Goal: Task Accomplishment & Management: Manage account settings

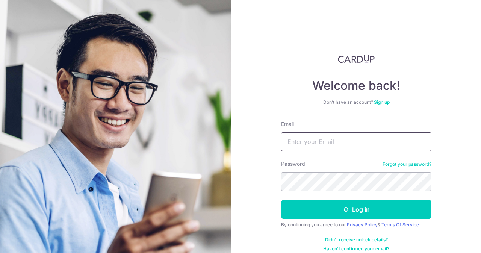
click at [304, 140] on input "Email" at bounding box center [356, 141] width 150 height 19
type input "contact@elijahpies.com.sg"
click at [281, 200] on button "Log in" at bounding box center [356, 209] width 150 height 19
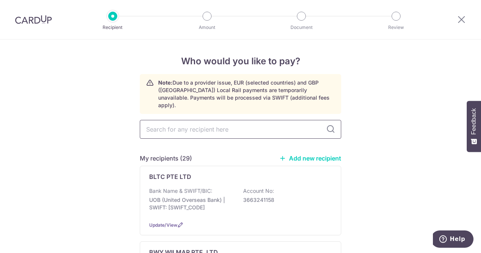
click at [204, 129] on input "text" at bounding box center [240, 129] width 201 height 19
type input "bl"
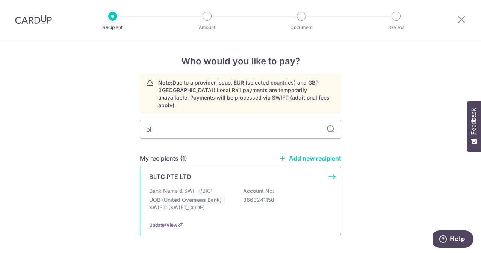
click at [202, 187] on div "Bank Name & SWIFT/BIC: UOB (United Overseas Bank) | SWIFT: UOVBSGSGXXX Account …" at bounding box center [240, 201] width 183 height 28
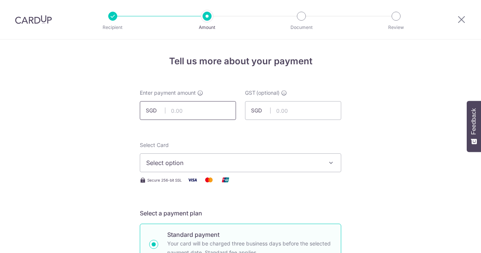
scroll to position [4, 0]
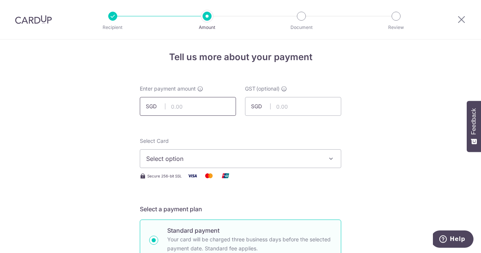
click at [191, 106] on input "text" at bounding box center [188, 106] width 96 height 19
type input "89.50"
click at [292, 107] on input "text" at bounding box center [293, 106] width 96 height 19
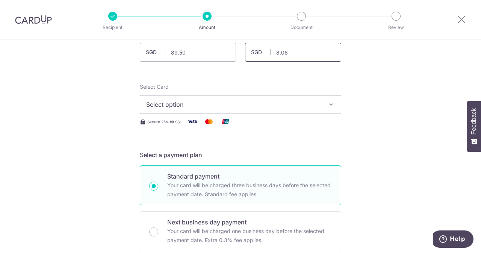
scroll to position [62, 0]
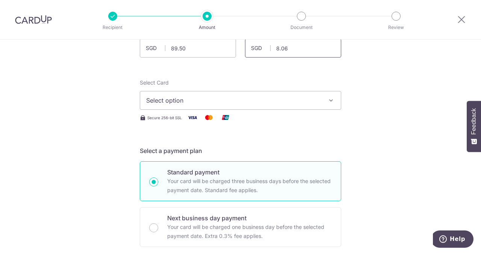
type input "8.06"
click at [248, 103] on span "Select option" at bounding box center [233, 100] width 175 height 9
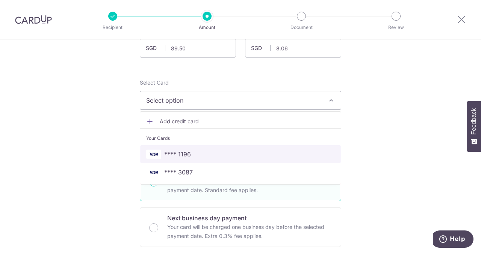
click at [193, 146] on link "**** 1196" at bounding box center [240, 154] width 201 height 18
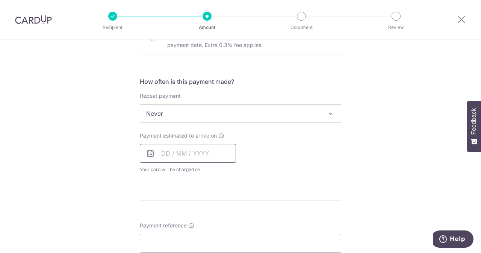
click at [186, 153] on input "text" at bounding box center [188, 153] width 96 height 19
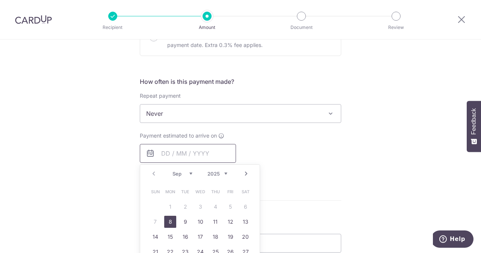
scroll to position [332, 0]
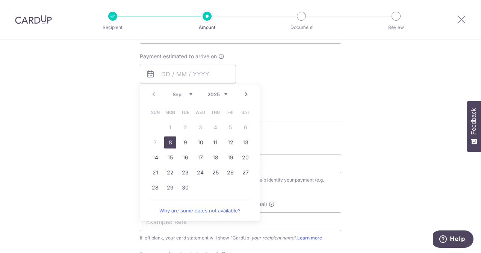
click at [168, 145] on link "8" at bounding box center [170, 142] width 12 height 12
type input "[DATE]"
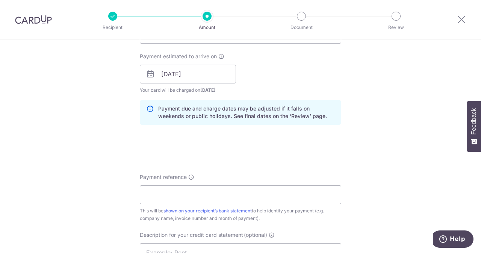
scroll to position [369, 0]
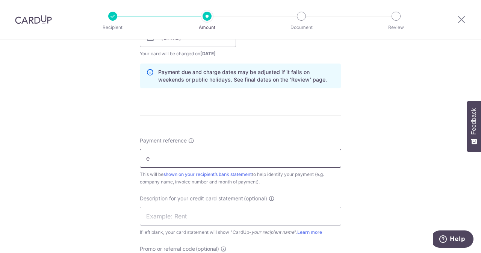
click at [195, 158] on input "e" at bounding box center [240, 158] width 201 height 19
type input "e"
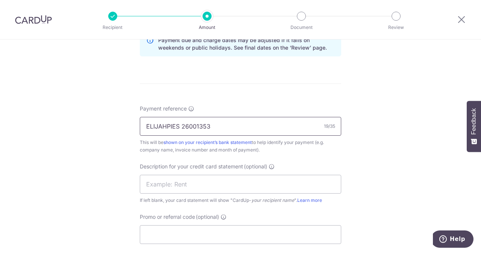
drag, startPoint x: 213, startPoint y: 127, endPoint x: 180, endPoint y: 125, distance: 33.1
click at [180, 125] on input "ELIJAHPIES 26001353" at bounding box center [240, 126] width 201 height 19
type input "ELIJAHPIES 26001353"
click at [180, 175] on input "text" at bounding box center [240, 184] width 201 height 19
paste input "26001353"
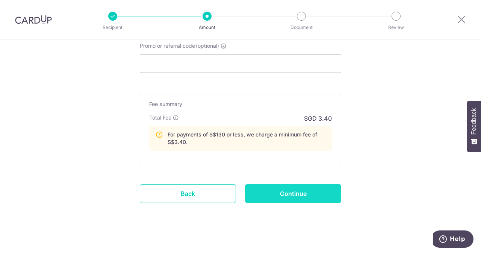
scroll to position [576, 0]
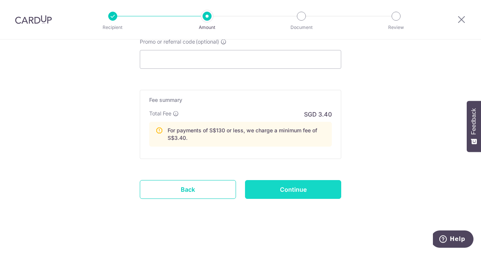
type input "BLTC 26001353"
click at [286, 192] on input "Continue" at bounding box center [293, 189] width 96 height 19
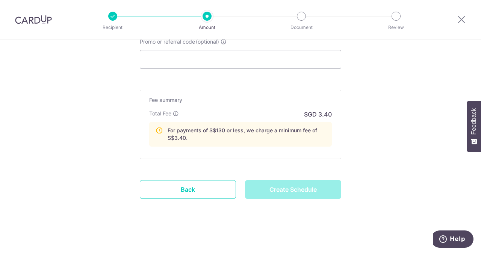
type input "Create Schedule"
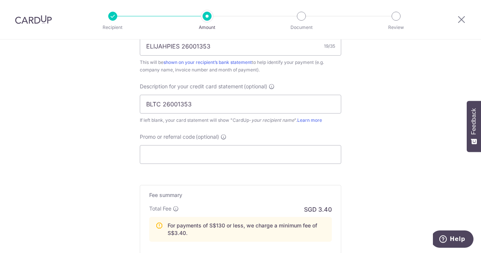
scroll to position [480, 0]
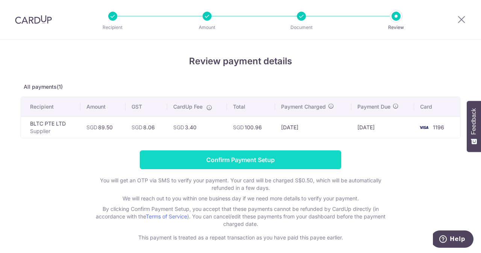
click at [260, 157] on input "Confirm Payment Setup" at bounding box center [240, 159] width 201 height 19
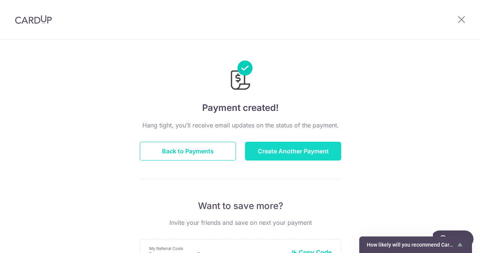
click at [271, 143] on button "Create Another Payment" at bounding box center [293, 151] width 96 height 19
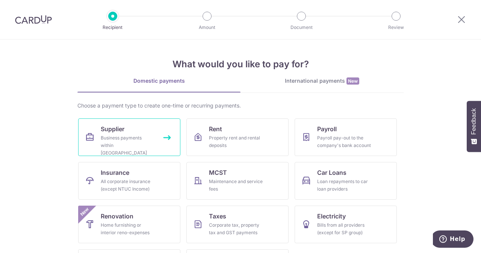
click at [139, 124] on link "Supplier Business payments within [GEOGRAPHIC_DATA]" at bounding box center [129, 137] width 102 height 38
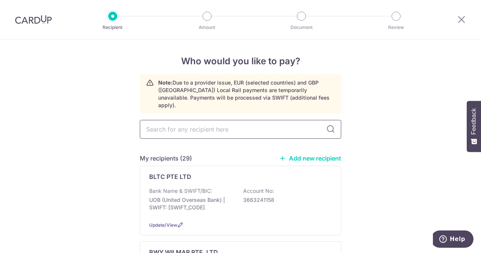
click at [225, 120] on input "text" at bounding box center [240, 129] width 201 height 19
type input "INDO"
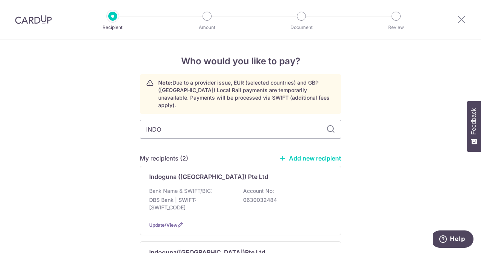
click at [225, 187] on div "Bank Name & SWIFT/BIC: DBS Bank | SWIFT: DBSSSGSGXXX Account No: 0630032484" at bounding box center [240, 201] width 183 height 28
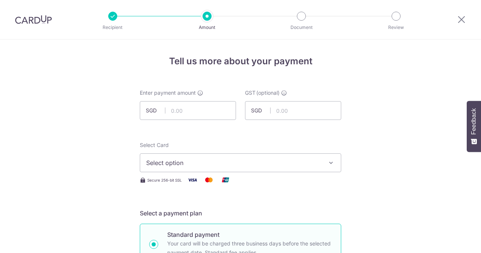
click at [198, 113] on input "text" at bounding box center [188, 110] width 96 height 19
type input "5"
type input "472.80"
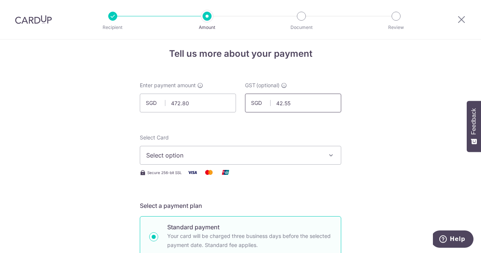
scroll to position [8, 0]
type input "42.55"
click at [185, 152] on span "Select option" at bounding box center [233, 154] width 175 height 9
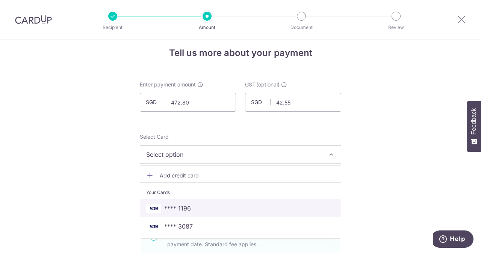
click at [181, 206] on span "**** 1196" at bounding box center [177, 208] width 27 height 9
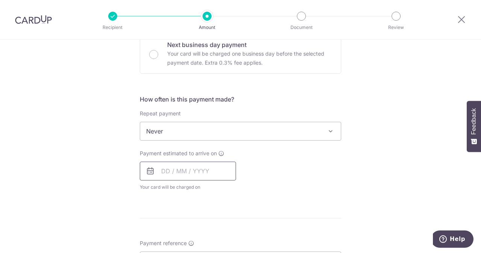
click at [195, 172] on input "text" at bounding box center [188, 170] width 96 height 19
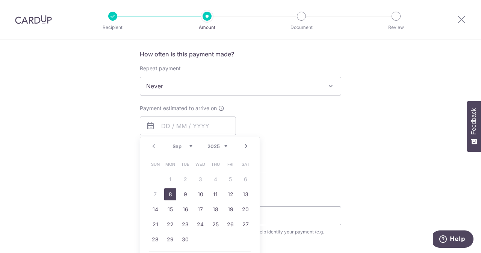
click at [170, 191] on link "8" at bounding box center [170, 194] width 12 height 12
type input "08/09/2025"
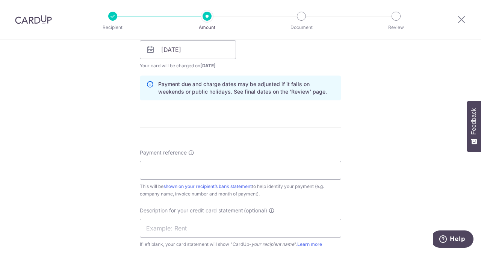
scroll to position [357, 0]
click at [193, 175] on input "Payment reference" at bounding box center [240, 169] width 201 height 19
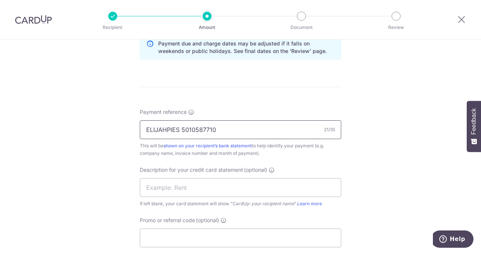
drag, startPoint x: 220, startPoint y: 125, endPoint x: 181, endPoint y: 128, distance: 39.5
click at [181, 128] on input "ELIJAHPIES 5010587710" at bounding box center [240, 129] width 201 height 19
type input "ELIJAHPIES 5010587710"
click at [181, 184] on input "text" at bounding box center [240, 187] width 201 height 19
paste input "5010587710"
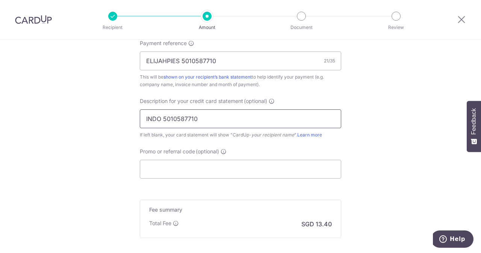
scroll to position [473, 0]
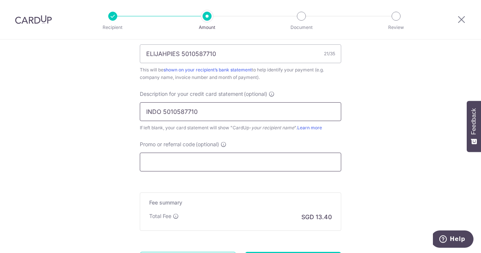
type input "INDO 5010587710"
click at [184, 155] on input "Promo or referral code (optional)" at bounding box center [240, 161] width 201 height 19
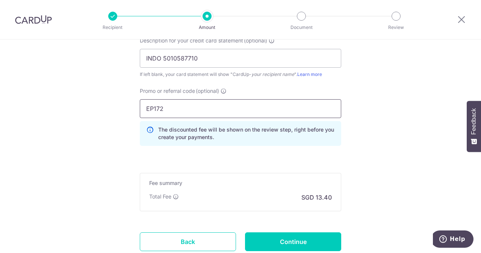
scroll to position [527, 0]
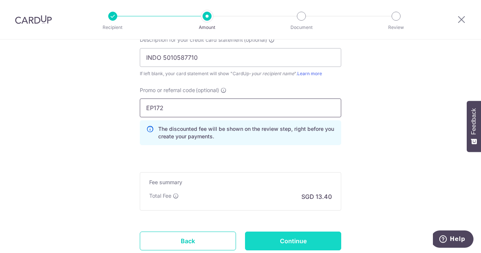
type input "EP172"
click at [264, 237] on input "Continue" at bounding box center [293, 240] width 96 height 19
type input "Create Schedule"
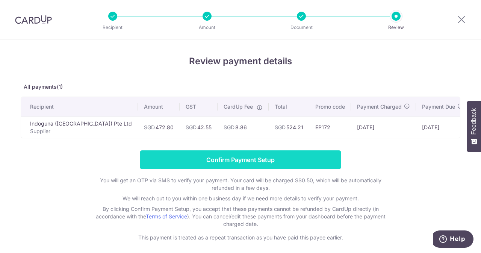
click at [261, 162] on input "Confirm Payment Setup" at bounding box center [240, 159] width 201 height 19
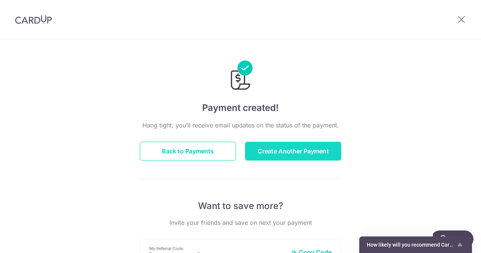
click at [266, 142] on button "Create Another Payment" at bounding box center [293, 151] width 96 height 19
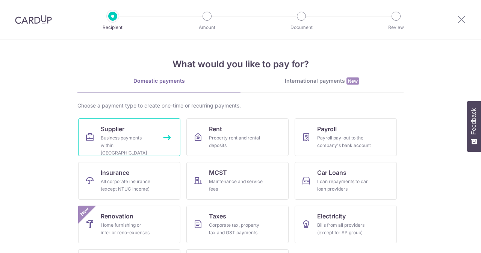
click at [170, 138] on link "Supplier Business payments within [GEOGRAPHIC_DATA]" at bounding box center [129, 137] width 102 height 38
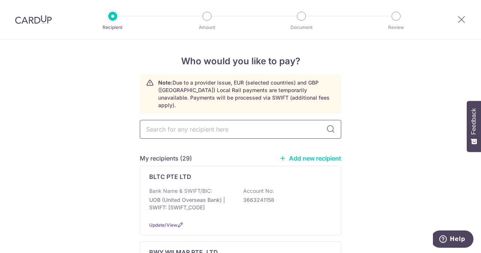
click at [200, 120] on input "text" at bounding box center [240, 129] width 201 height 19
type input "EUR"
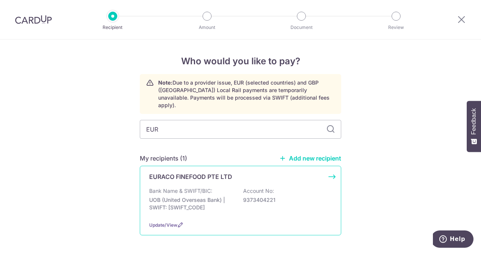
click at [209, 172] on p "EURACO FINEFOOD PTE LTD" at bounding box center [190, 176] width 83 height 9
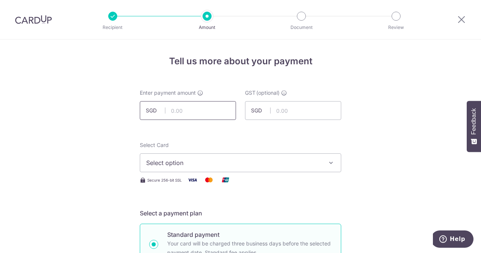
click at [192, 114] on input "text" at bounding box center [188, 110] width 96 height 19
type input "495.00"
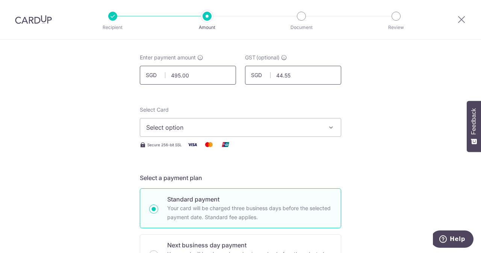
scroll to position [37, 0]
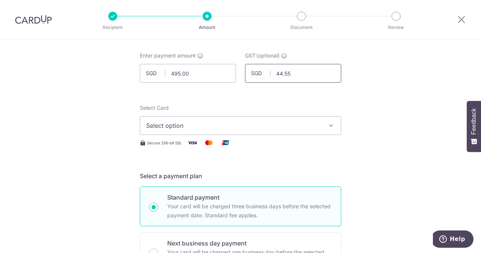
type input "44.55"
click at [179, 133] on button "Select option" at bounding box center [240, 125] width 201 height 19
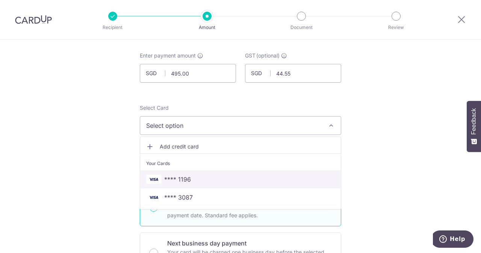
click at [181, 177] on span "**** 1196" at bounding box center [177, 179] width 27 height 9
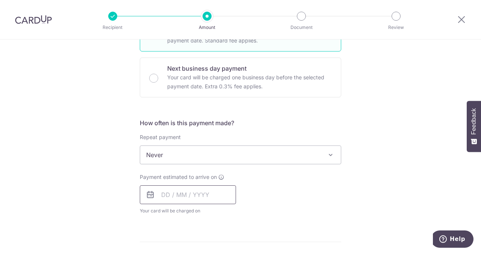
click at [190, 193] on input "text" at bounding box center [188, 194] width 96 height 19
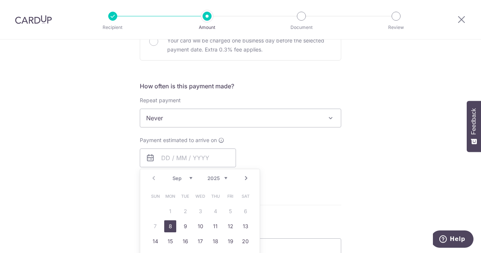
click at [166, 224] on link "8" at bounding box center [170, 226] width 12 height 12
type input "08/09/2025"
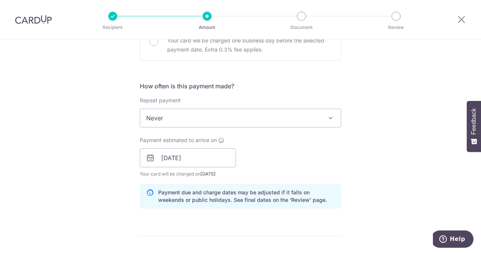
scroll to position [344, 0]
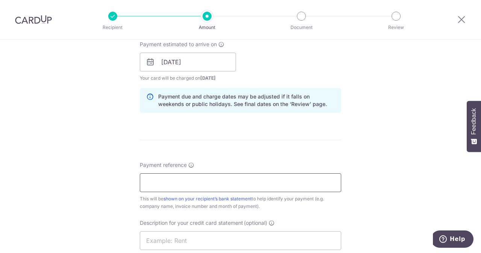
click at [202, 182] on input "Payment reference" at bounding box center [240, 182] width 201 height 19
drag, startPoint x: 213, startPoint y: 182, endPoint x: 178, endPoint y: 182, distance: 34.9
click at [178, 182] on input "ELIJAHPIES 25080107" at bounding box center [240, 182] width 201 height 19
type input "ELIJAHPIES 25080107"
click at [172, 234] on input "text" at bounding box center [240, 240] width 201 height 19
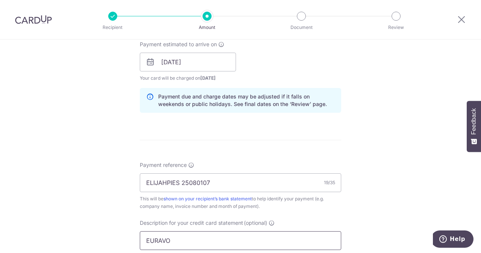
paste input "25080107"
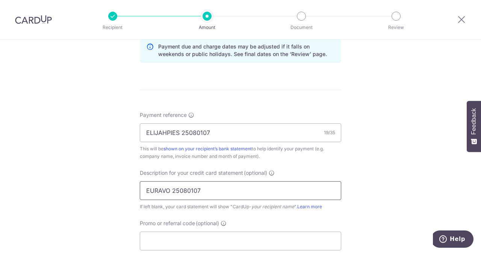
scroll to position [395, 0]
click at [158, 187] on input "EURAVO 25080107" at bounding box center [240, 189] width 201 height 19
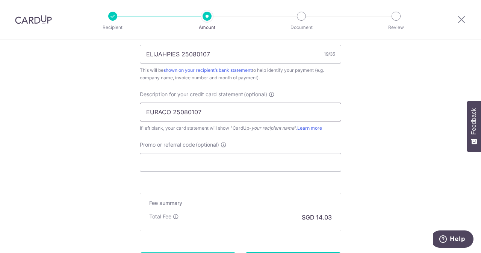
scroll to position [473, 0]
type input "EURACO 25080107"
click at [232, 141] on div "Promo or referral code (optional) The discounted fee will be shown on the revie…" at bounding box center [240, 155] width 201 height 31
click at [223, 158] on input "Promo or referral code (optional)" at bounding box center [240, 161] width 201 height 19
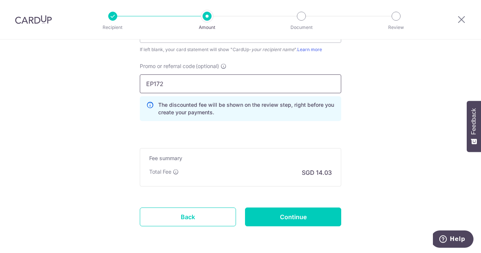
scroll to position [570, 0]
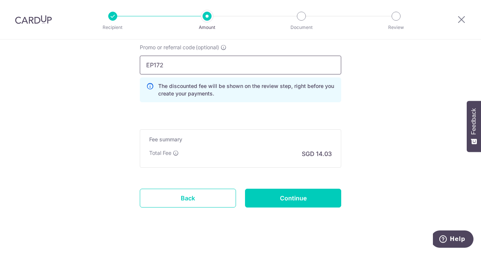
type input "EP172"
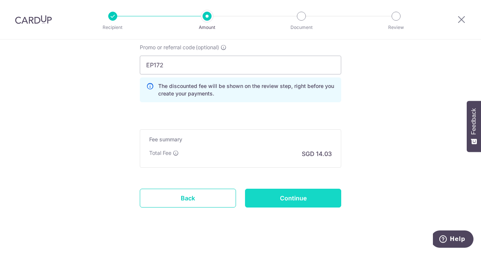
click at [266, 196] on input "Continue" at bounding box center [293, 198] width 96 height 19
type input "Create Schedule"
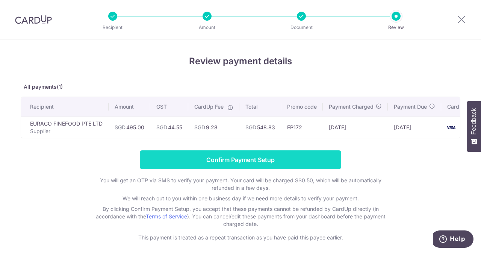
click at [235, 160] on input "Confirm Payment Setup" at bounding box center [240, 159] width 201 height 19
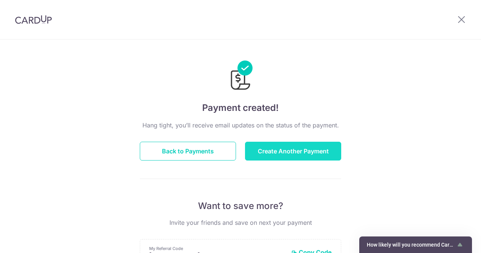
click at [282, 159] on button "Create Another Payment" at bounding box center [293, 151] width 96 height 19
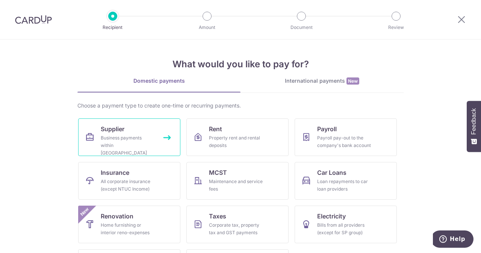
click at [128, 155] on link "Supplier Business payments within Singapore" at bounding box center [129, 137] width 102 height 38
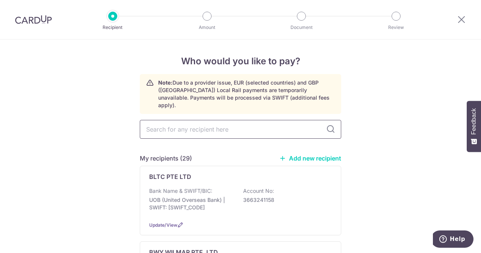
click at [207, 127] on input "text" at bounding box center [240, 129] width 201 height 19
type input "UNIT"
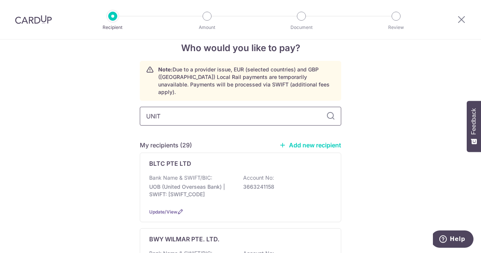
scroll to position [15, 0]
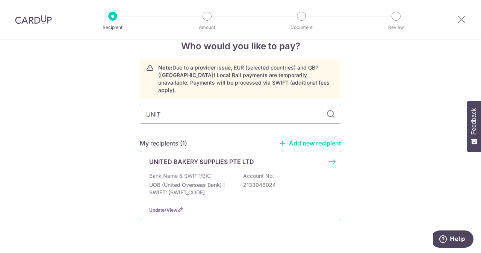
click at [202, 160] on div "UNITED BAKERY SUPPLIES PTE LTD Bank Name & SWIFT/BIC: UOB (United Overseas Bank…" at bounding box center [240, 185] width 201 height 69
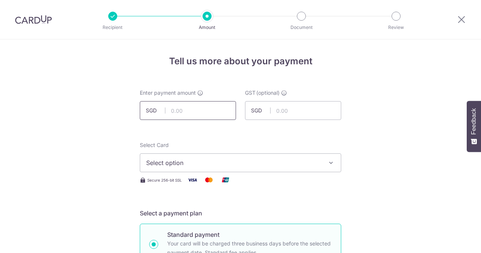
click at [187, 108] on input "text" at bounding box center [188, 110] width 96 height 19
type input "493.00"
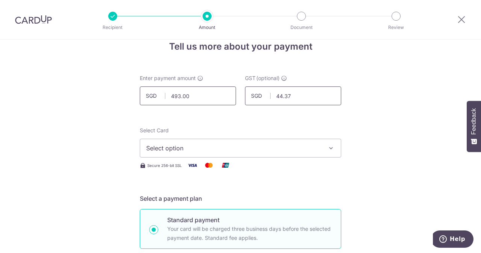
scroll to position [18, 0]
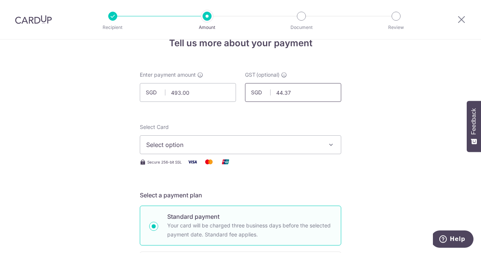
type input "44.37"
click at [195, 150] on button "Select option" at bounding box center [240, 144] width 201 height 19
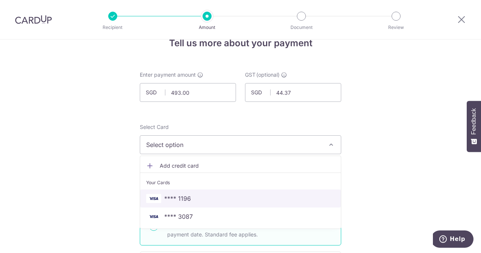
click at [187, 198] on span "**** 1196" at bounding box center [177, 198] width 27 height 9
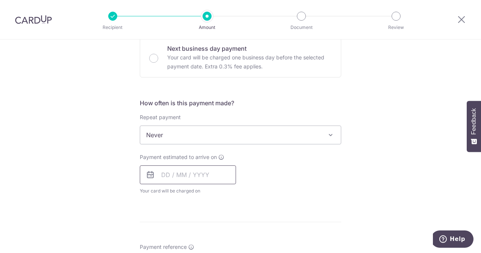
scroll to position [232, 0]
click at [187, 177] on input "text" at bounding box center [188, 174] width 96 height 19
click at [168, 238] on link "8" at bounding box center [170, 243] width 12 height 12
type input "08/09/2025"
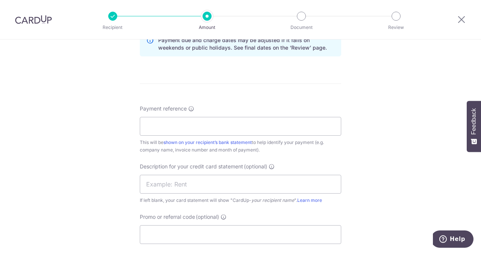
scroll to position [401, 0]
click at [202, 139] on link "shown on your recipient’s bank statement" at bounding box center [207, 142] width 88 height 6
click at [246, 124] on input "Payment reference" at bounding box center [240, 125] width 201 height 19
drag, startPoint x: 246, startPoint y: 124, endPoint x: 180, endPoint y: 124, distance: 66.5
click at [180, 124] on input "ELIJAHPIES 260486" at bounding box center [240, 125] width 201 height 19
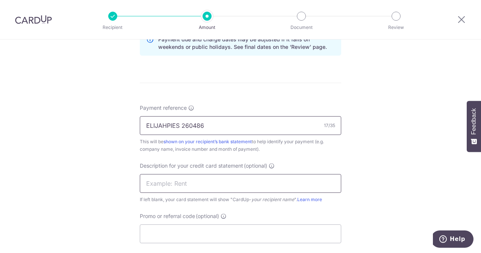
type input "ELIJAHPIES 260486"
click at [170, 186] on input "text" at bounding box center [240, 183] width 201 height 19
paste input "260486"
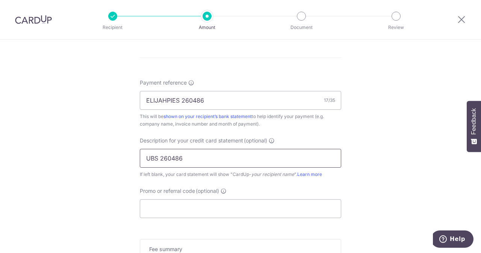
scroll to position [427, 0]
type input "UBS 260486"
click at [171, 208] on input "Promo or referral code (optional)" at bounding box center [240, 208] width 201 height 19
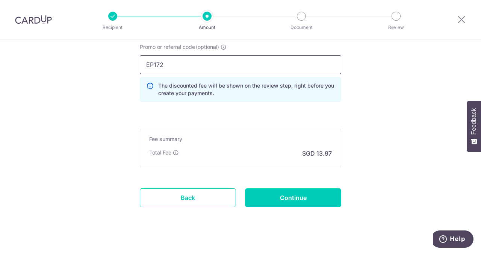
scroll to position [578, 0]
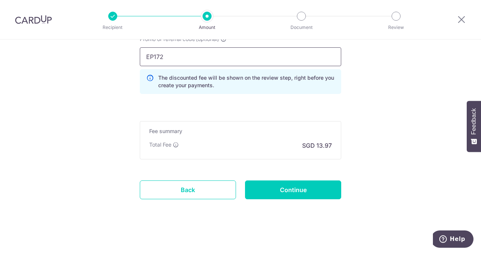
type input "EP172"
click at [263, 194] on input "Continue" at bounding box center [293, 189] width 96 height 19
type input "Create Schedule"
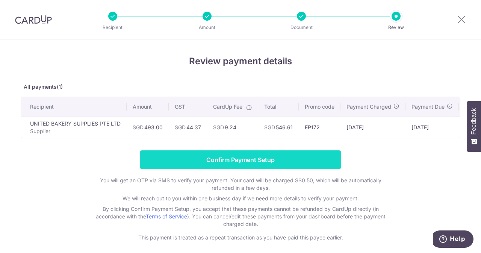
click at [251, 161] on input "Confirm Payment Setup" at bounding box center [240, 159] width 201 height 19
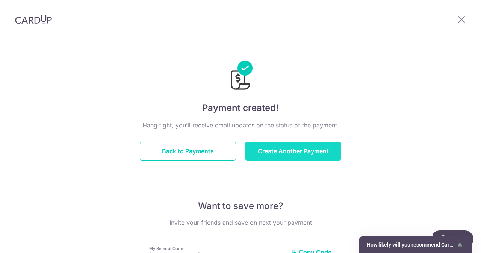
click at [263, 156] on button "Create Another Payment" at bounding box center [293, 151] width 96 height 19
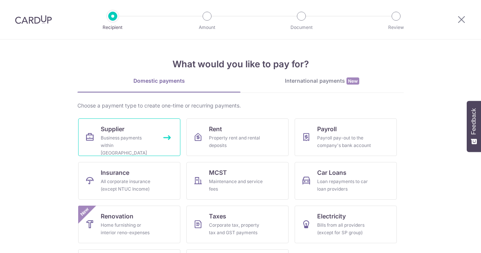
click at [155, 141] on link "Supplier Business payments within [GEOGRAPHIC_DATA]" at bounding box center [129, 137] width 102 height 38
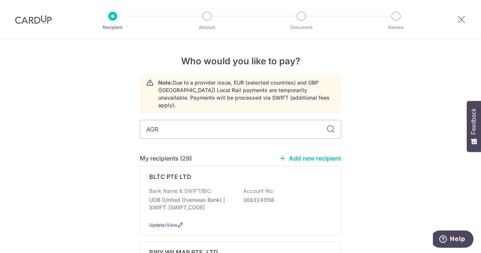
type input "AGRI"
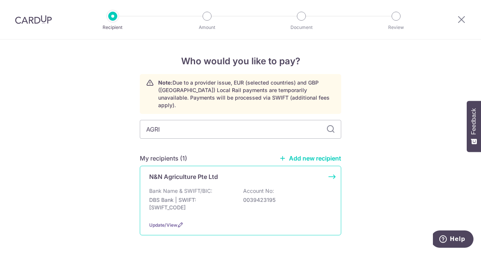
click at [194, 177] on div "N&N Agriculture Pte Ltd Bank Name & SWIFT/BIC: DBS Bank | SWIFT: [SWIFT_CODE] A…" at bounding box center [240, 200] width 201 height 69
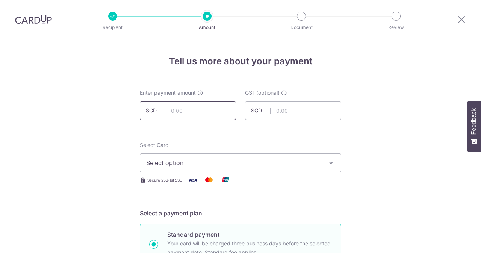
scroll to position [7, 0]
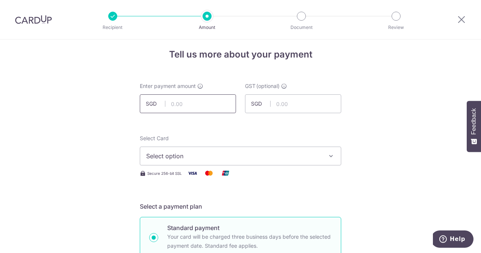
click at [191, 107] on input "text" at bounding box center [188, 103] width 96 height 19
type input "150.00"
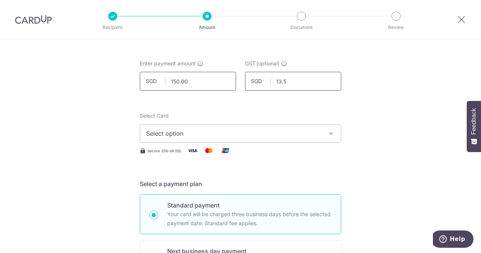
scroll to position [32, 0]
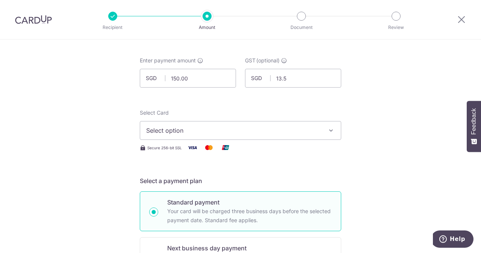
type input "13.50"
click at [177, 130] on span "Select option" at bounding box center [233, 130] width 175 height 9
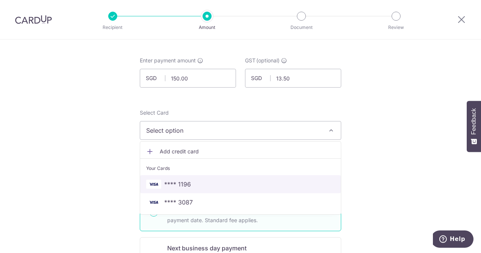
click at [170, 181] on span "**** 1196" at bounding box center [177, 184] width 27 height 9
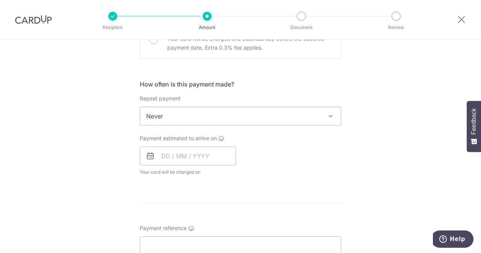
scroll to position [251, 0]
click at [183, 167] on span "Your card will be charged on for the first payment" at bounding box center [188, 171] width 96 height 8
click at [166, 157] on input "text" at bounding box center [188, 155] width 96 height 19
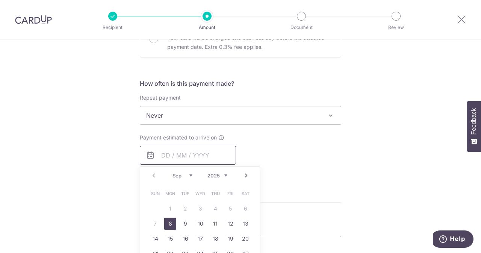
scroll to position [293, 0]
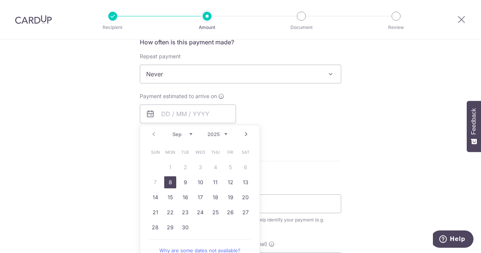
click at [168, 176] on link "8" at bounding box center [170, 182] width 12 height 12
type input "[DATE]"
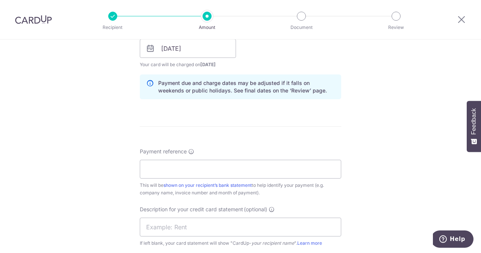
scroll to position [359, 0]
click at [189, 174] on input "Payment reference" at bounding box center [240, 168] width 201 height 19
type input "e"
drag, startPoint x: 206, startPoint y: 172, endPoint x: 179, endPoint y: 167, distance: 27.8
click at [179, 167] on input "ELIJAHPIES 217684" at bounding box center [240, 168] width 201 height 19
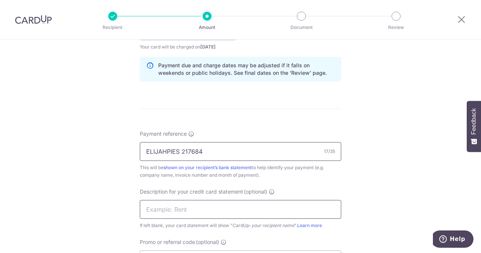
scroll to position [376, 0]
type input "ELIJAHPIES 217684"
click at [244, 210] on input "text" at bounding box center [240, 208] width 201 height 19
paste input "217684"
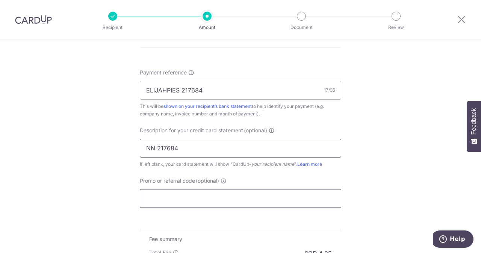
scroll to position [438, 0]
type input "NN 217684"
click at [205, 191] on input "Promo or referral code (optional)" at bounding box center [240, 197] width 201 height 19
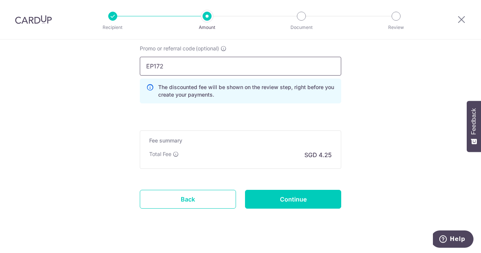
scroll to position [579, 0]
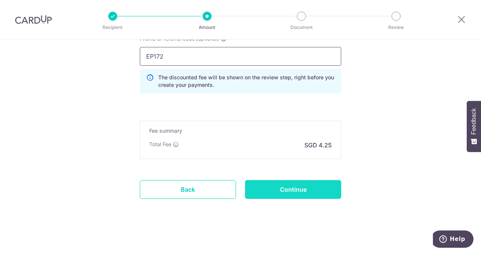
type input "EP172"
click at [261, 186] on input "Continue" at bounding box center [293, 189] width 96 height 19
type input "Create Schedule"
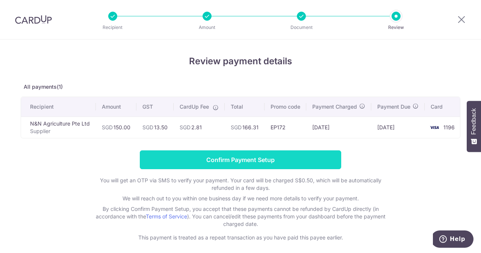
click at [278, 166] on input "Confirm Payment Setup" at bounding box center [240, 159] width 201 height 19
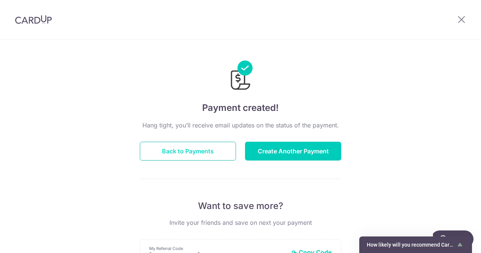
click at [200, 148] on button "Back to Payments" at bounding box center [188, 151] width 96 height 19
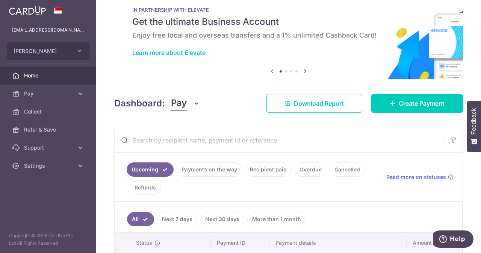
scroll to position [18, 0]
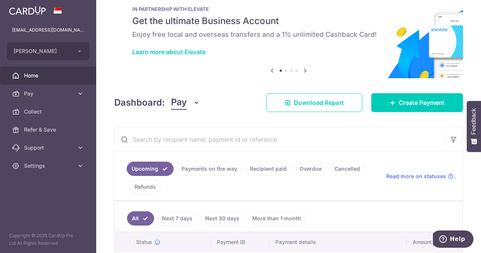
click at [195, 177] on ul "Upcoming Payments on the way Recipient paid Overdue Cancelled Refunds" at bounding box center [246, 176] width 263 height 48
click at [191, 168] on link "Payments on the way" at bounding box center [209, 168] width 65 height 14
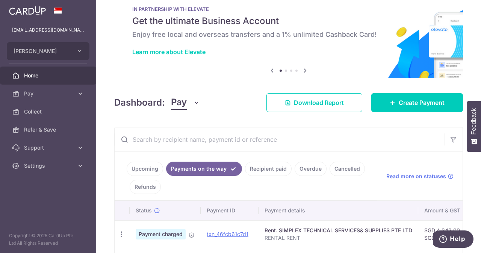
click at [190, 140] on input "text" at bounding box center [280, 139] width 330 height 24
paste input "5010586409"
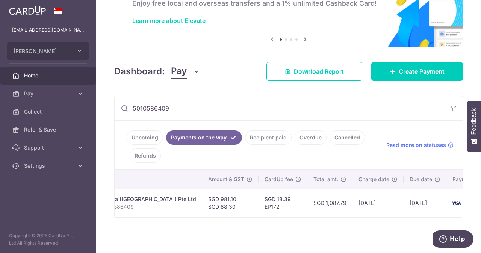
scroll to position [0, 0]
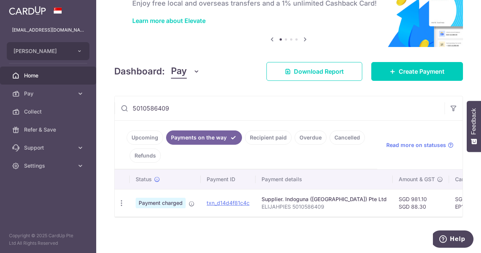
click at [253, 132] on link "Recipient paid" at bounding box center [268, 137] width 47 height 14
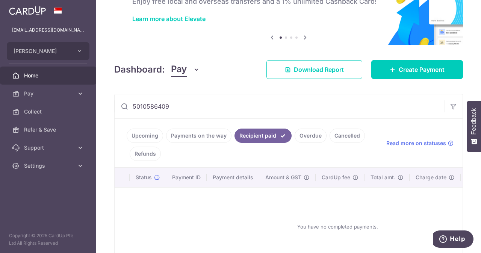
drag, startPoint x: 193, startPoint y: 112, endPoint x: 96, endPoint y: 103, distance: 97.7
click at [96, 103] on main "contact@elijahpies.com.sg ELIJAH PIES Add new company ELIJAH PIES Home Pay Paym…" at bounding box center [240, 126] width 481 height 253
paste input "60074"
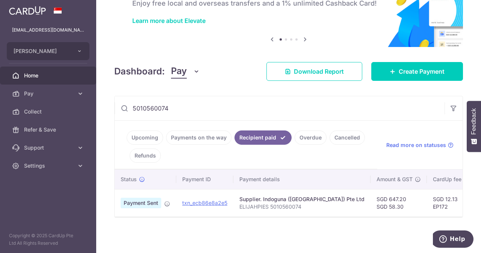
scroll to position [0, 16]
drag, startPoint x: 181, startPoint y: 112, endPoint x: 65, endPoint y: 99, distance: 116.7
click at [65, 99] on main "contact@elijahpies.com.sg ELIJAH PIES Add new company ELIJAH PIES Home Pay Paym…" at bounding box center [240, 126] width 481 height 253
paste input "52637"
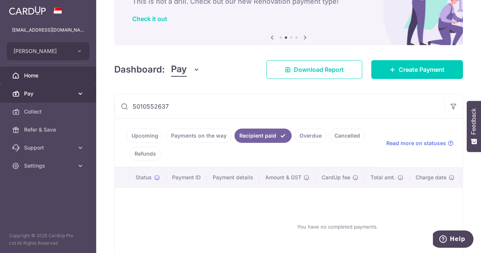
drag, startPoint x: 222, startPoint y: 112, endPoint x: 73, endPoint y: 91, distance: 150.8
click at [73, 91] on main "contact@elijahpies.com.sg ELIJAH PIES Add new company ELIJAH PIES Home Pay Paym…" at bounding box center [240, 126] width 481 height 253
paste input "60074"
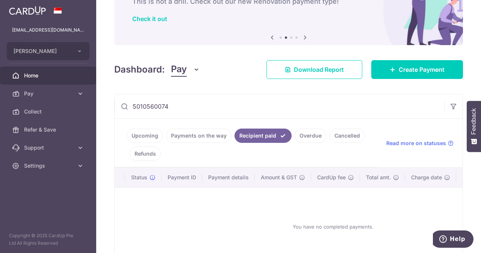
scroll to position [0, 4]
click at [218, 132] on link "Payments on the way" at bounding box center [198, 135] width 65 height 14
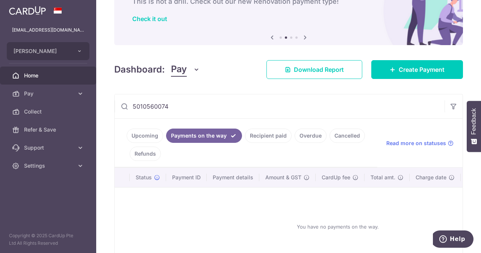
click at [134, 124] on ul "Upcoming Payments on the way Recipient paid Overdue Cancelled Refunds" at bounding box center [246, 143] width 263 height 48
click at [137, 129] on link "Upcoming" at bounding box center [145, 135] width 36 height 14
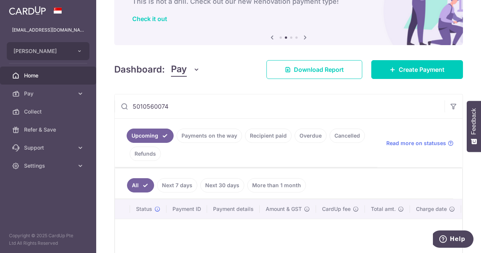
click at [256, 132] on link "Recipient paid" at bounding box center [268, 135] width 47 height 14
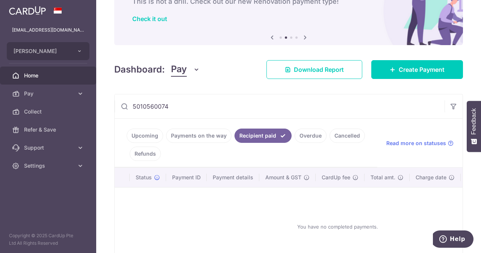
drag, startPoint x: 173, startPoint y: 103, endPoint x: 17, endPoint y: 67, distance: 159.8
click at [17, 67] on main "contact@elijahpies.com.sg ELIJAH PIES Add new company ELIJAH PIES Home Pay Paym…" at bounding box center [240, 126] width 481 height 253
paste input "47419"
type input "5010547419"
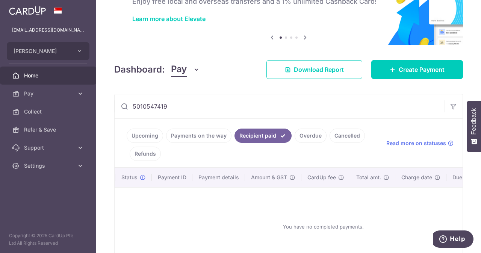
click at [395, 103] on input "5010547419" at bounding box center [280, 106] width 330 height 24
click at [402, 89] on div "× Pause Schedule Pause all future payments in this series Pause just this one p…" at bounding box center [288, 126] width 385 height 253
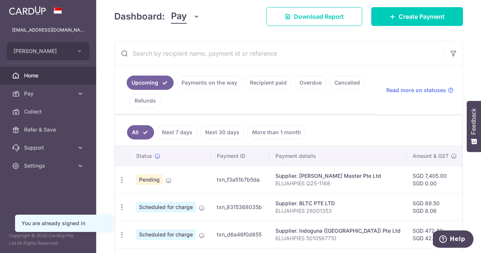
scroll to position [106, 0]
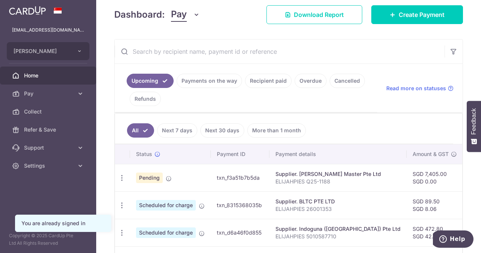
click at [269, 80] on link "Recipient paid" at bounding box center [268, 81] width 47 height 14
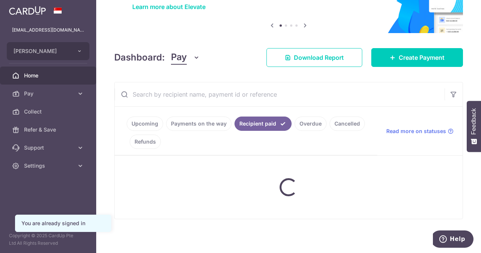
click at [211, 78] on div "× Pause Schedule Pause all future payments in this series Pause just this one p…" at bounding box center [288, 126] width 385 height 253
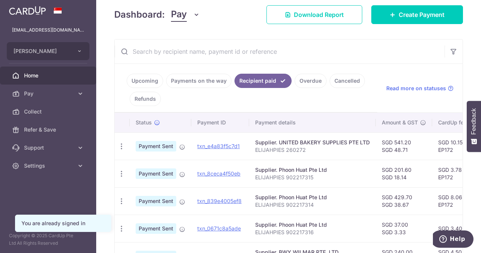
click at [206, 117] on th "Payment ID" at bounding box center [220, 123] width 58 height 20
click at [179, 78] on link "Payments on the way" at bounding box center [198, 81] width 65 height 14
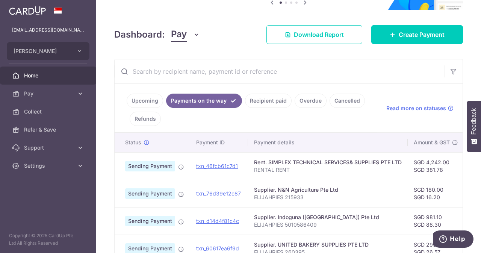
scroll to position [0, 0]
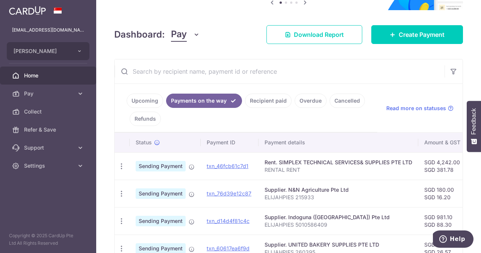
click at [148, 98] on link "Upcoming" at bounding box center [145, 101] width 36 height 14
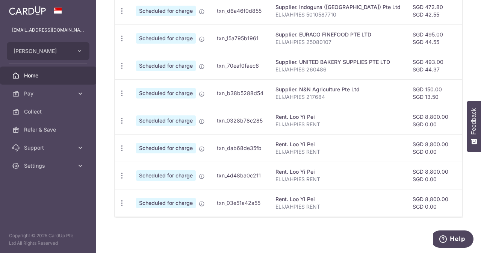
scroll to position [224, 0]
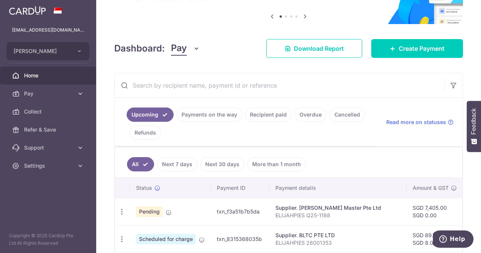
click at [267, 119] on link "Recipient paid" at bounding box center [268, 114] width 47 height 14
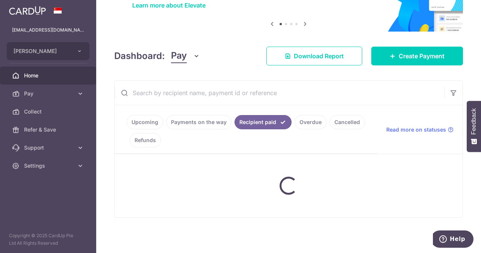
scroll to position [63, 0]
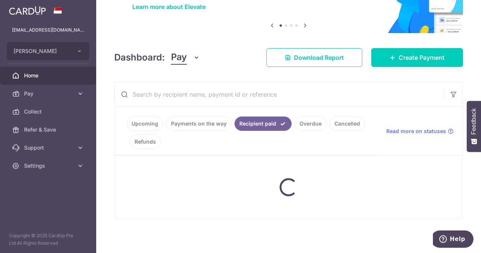
click at [228, 92] on input "text" at bounding box center [280, 94] width 330 height 24
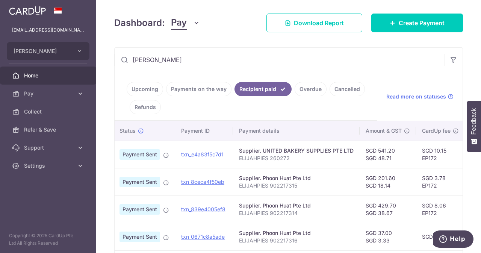
scroll to position [0, 0]
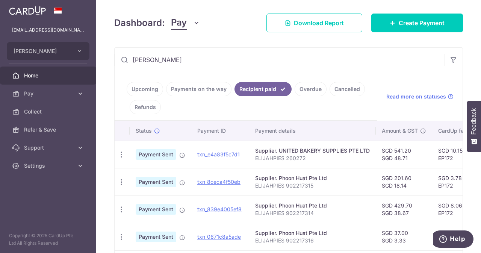
click at [149, 89] on link "Upcoming" at bounding box center [145, 89] width 36 height 14
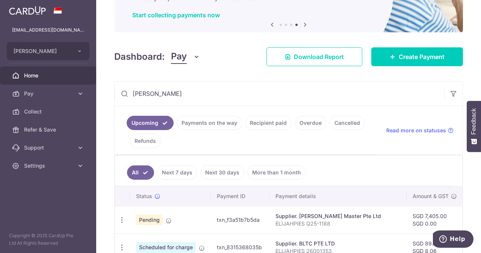
scroll to position [60, 0]
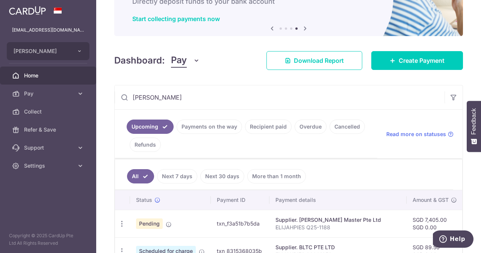
click at [193, 87] on input "elijah" at bounding box center [280, 97] width 330 height 24
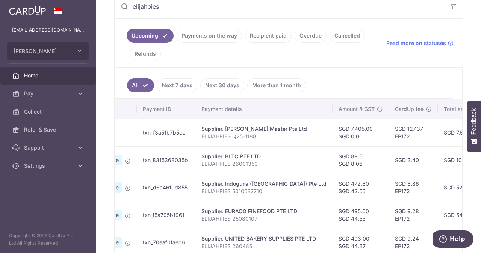
scroll to position [0, 0]
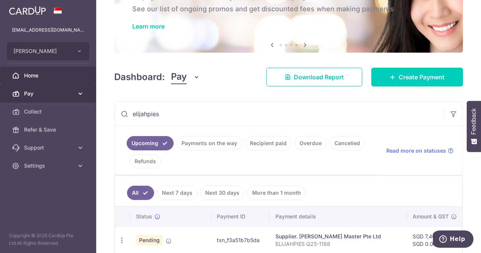
type input "elijahpies"
click at [31, 98] on link "Pay" at bounding box center [48, 93] width 96 height 18
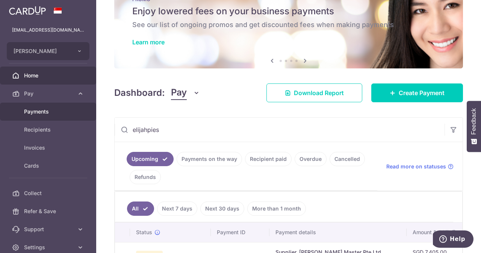
scroll to position [28, 0]
click at [39, 115] on span "Payments" at bounding box center [49, 112] width 50 height 8
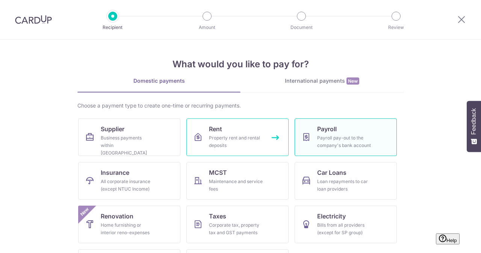
scroll to position [16, 0]
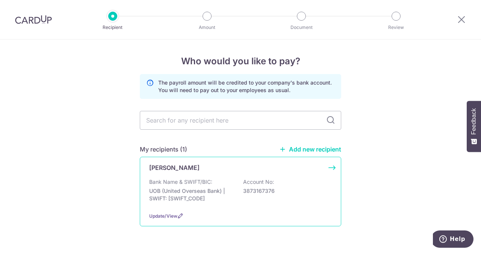
scroll to position [20, 0]
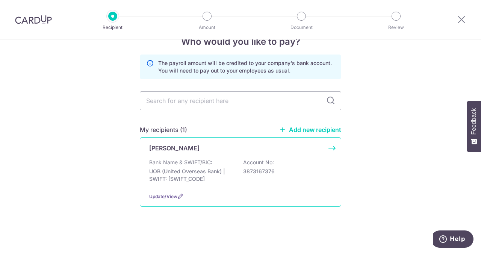
click at [211, 157] on div "ELIJAH PIES Bank Name & SWIFT/BIC: UOB (United Overseas Bank) | SWIFT: UOVBSGSG…" at bounding box center [240, 171] width 201 height 69
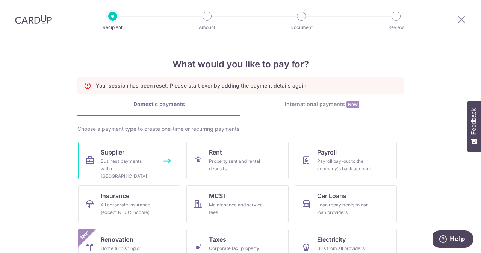
scroll to position [62, 0]
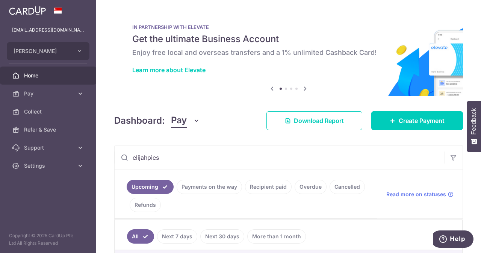
click at [198, 159] on input "elijahpies" at bounding box center [280, 157] width 330 height 24
